Goal: Transaction & Acquisition: Purchase product/service

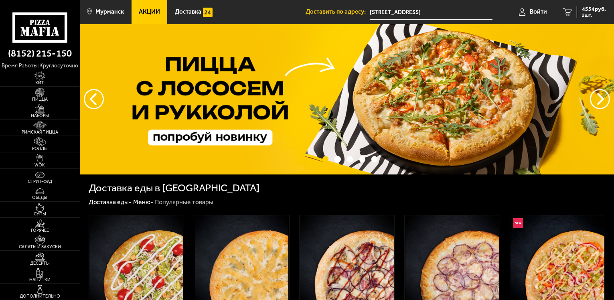
click at [160, 14] on span "Акции" at bounding box center [149, 12] width 21 height 6
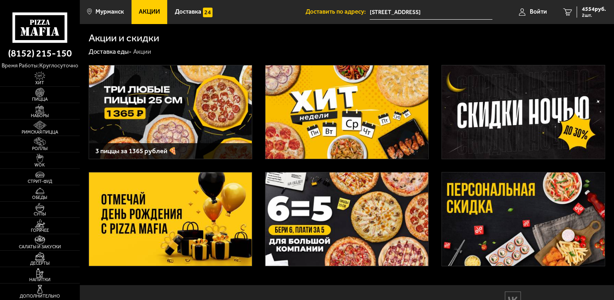
click at [506, 205] on img at bounding box center [523, 219] width 163 height 93
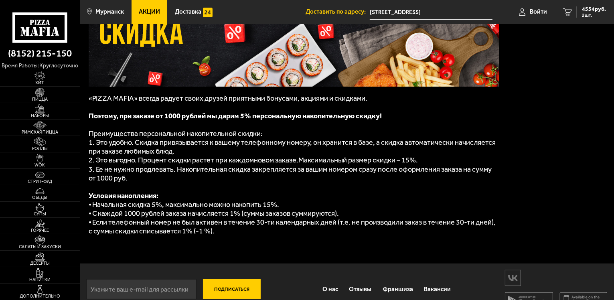
scroll to position [110, 0]
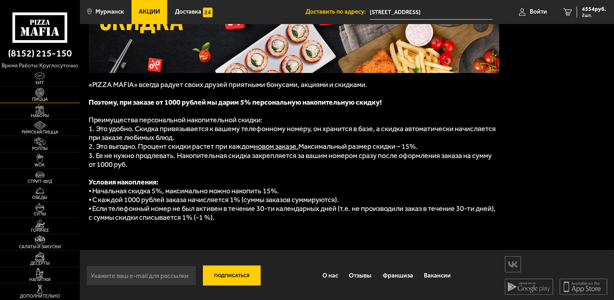
click at [47, 93] on img at bounding box center [40, 92] width 24 height 9
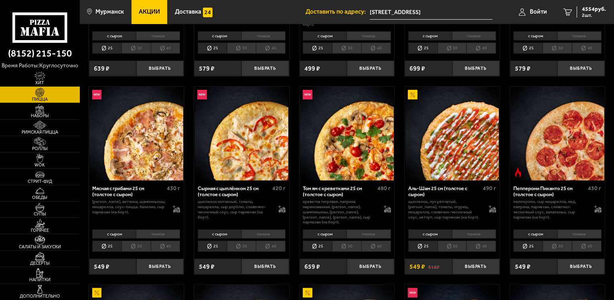
scroll to position [201, 0]
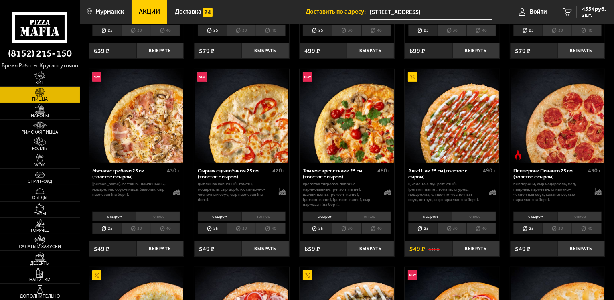
click at [460, 230] on li "30" at bounding box center [452, 228] width 29 height 11
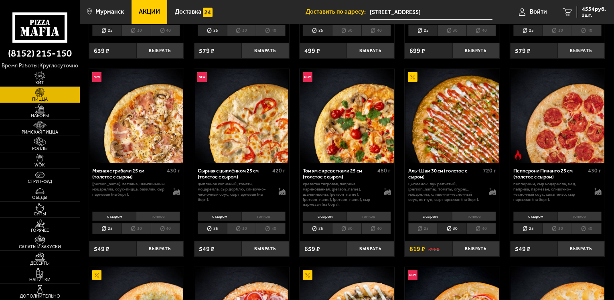
click at [478, 229] on li "40" at bounding box center [482, 228] width 30 height 11
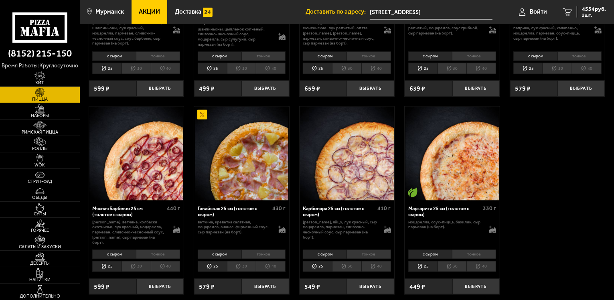
scroll to position [1204, 0]
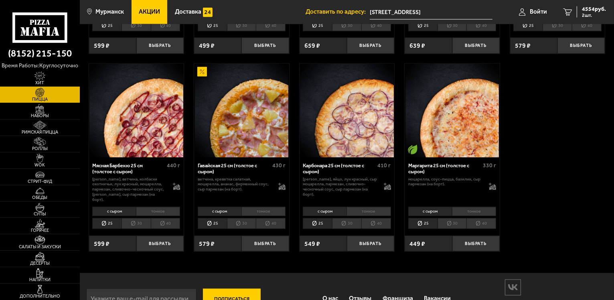
click at [236, 221] on li "30" at bounding box center [241, 223] width 29 height 11
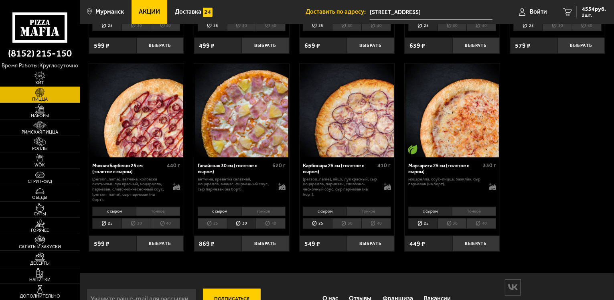
click at [274, 225] on li "40" at bounding box center [271, 223] width 30 height 11
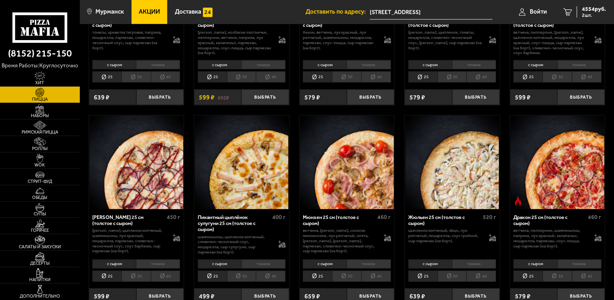
scroll to position [949, 0]
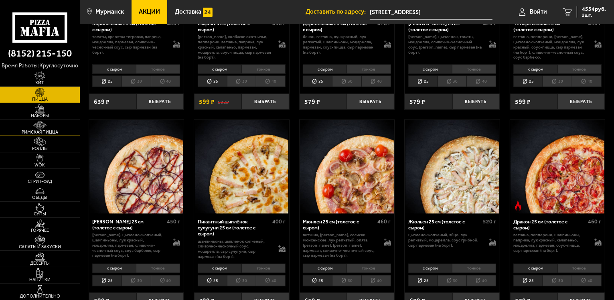
click at [55, 132] on span "Римская пицца" at bounding box center [40, 132] width 80 height 4
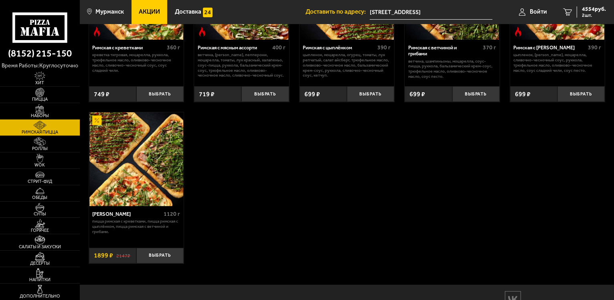
scroll to position [160, 0]
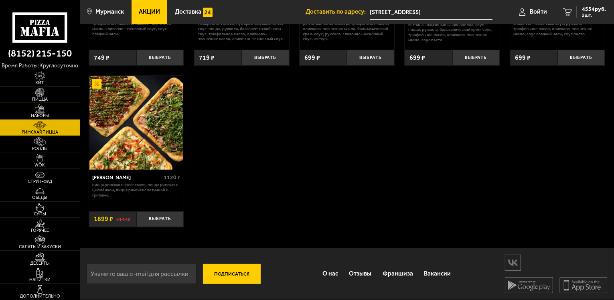
click at [47, 97] on span "Пицца" at bounding box center [40, 99] width 80 height 4
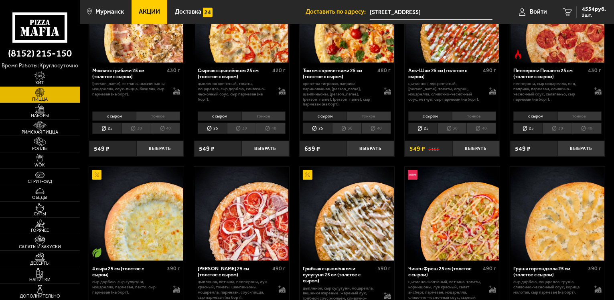
scroll to position [401, 0]
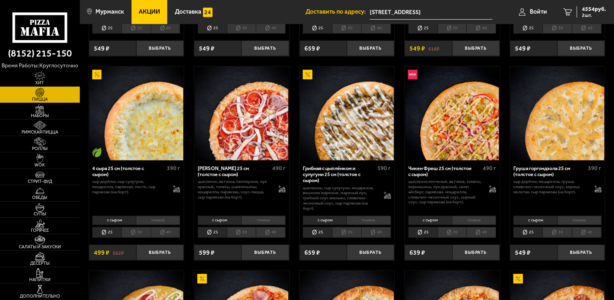
click at [140, 231] on li "30" at bounding box center [136, 232] width 29 height 11
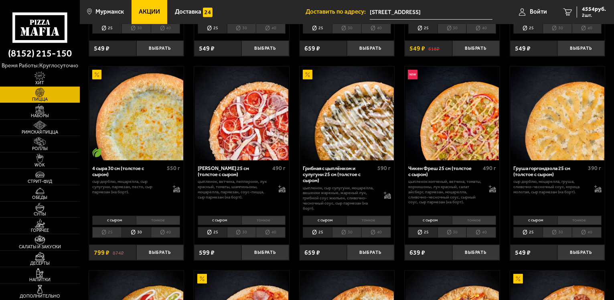
click at [157, 219] on li "тонкое" at bounding box center [158, 220] width 44 height 9
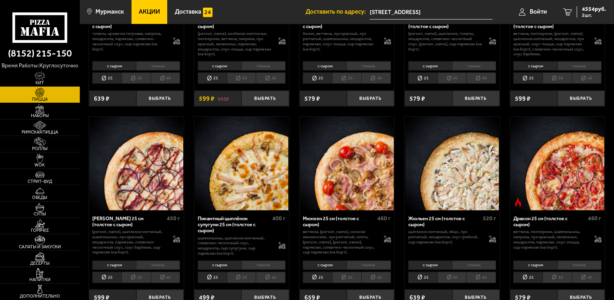
scroll to position [963, 0]
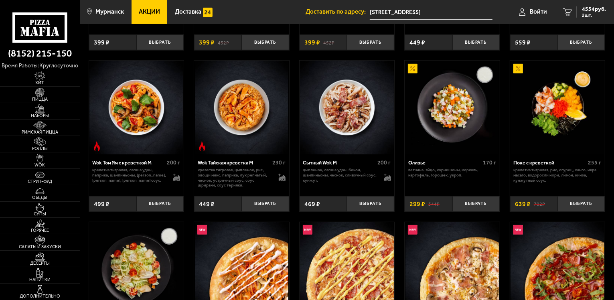
scroll to position [481, 0]
